Goal: Find specific page/section: Find specific page/section

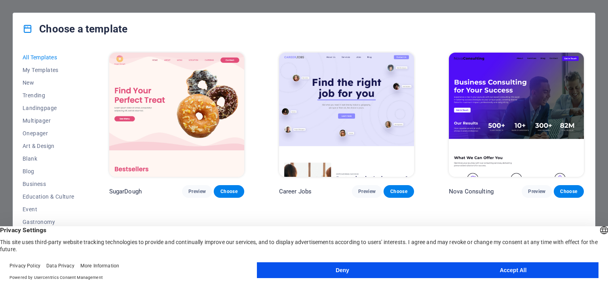
click at [487, 269] on button "Accept All" at bounding box center [513, 271] width 171 height 16
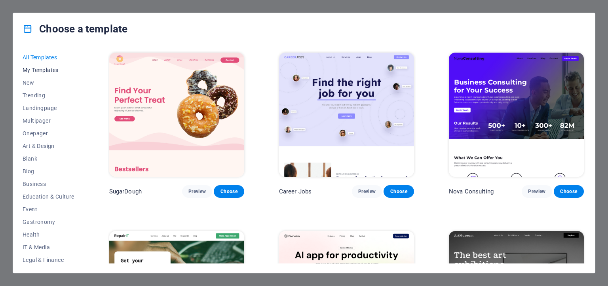
click at [41, 70] on span "My Templates" at bounding box center [49, 70] width 52 height 6
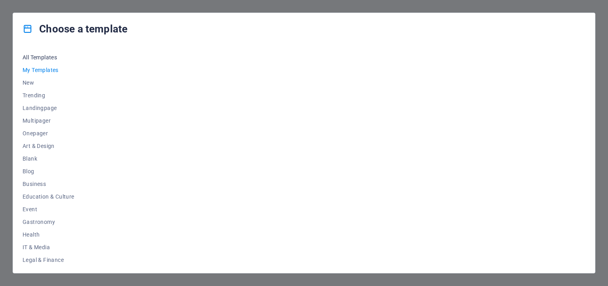
click at [51, 60] on span "All Templates" at bounding box center [49, 57] width 52 height 6
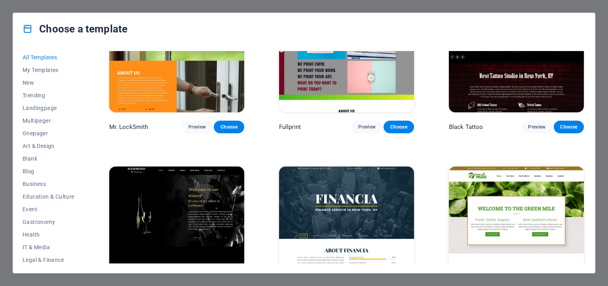
scroll to position [5308, 0]
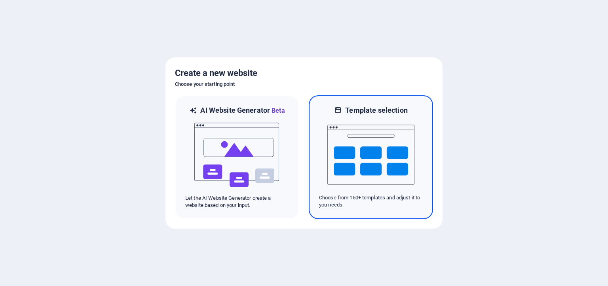
click at [371, 107] on h6 "Template selection" at bounding box center [376, 111] width 62 height 10
